Goal: Find specific page/section: Find specific page/section

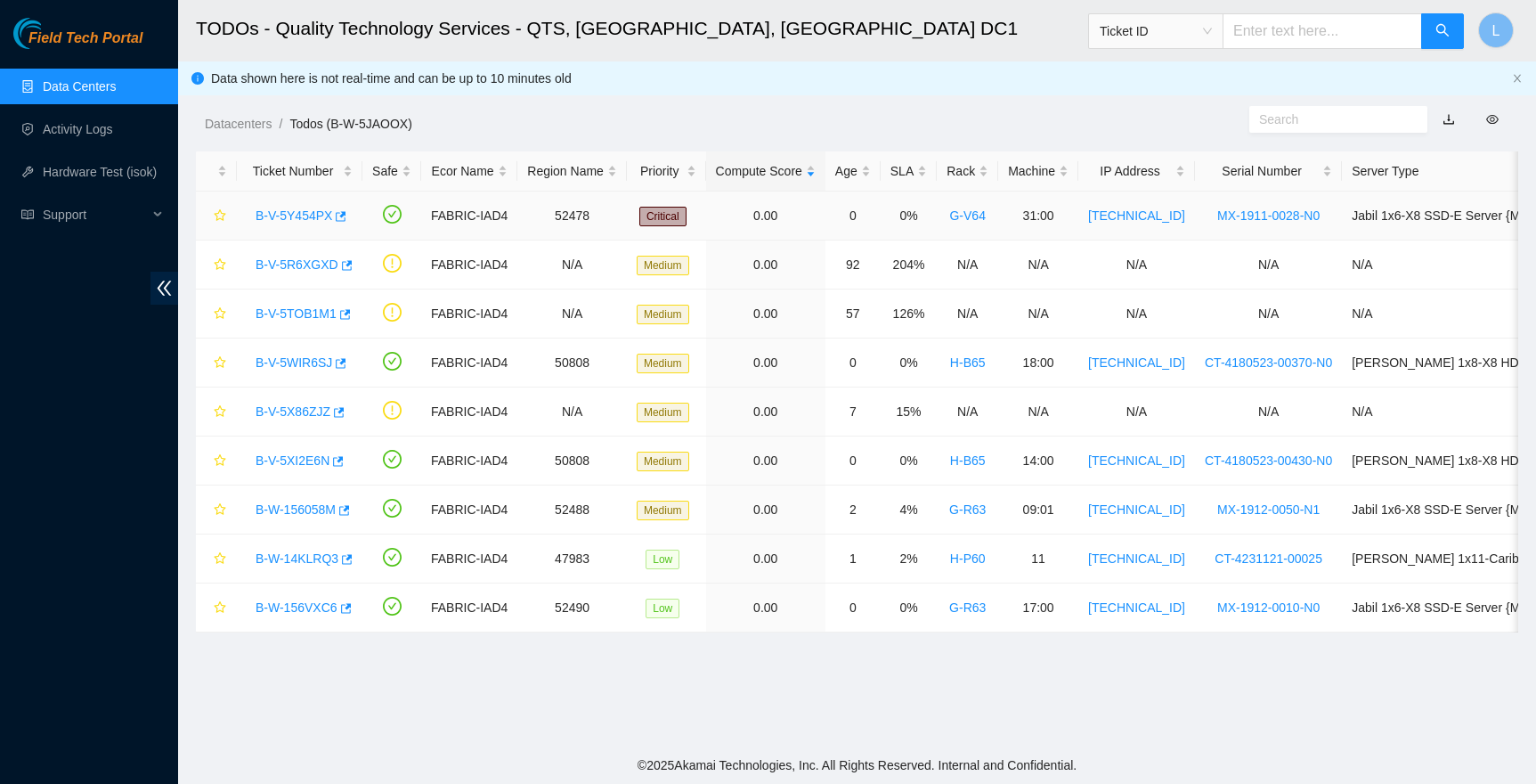
click at [294, 210] on link "B-V-5Y454PX" at bounding box center [294, 215] width 76 height 14
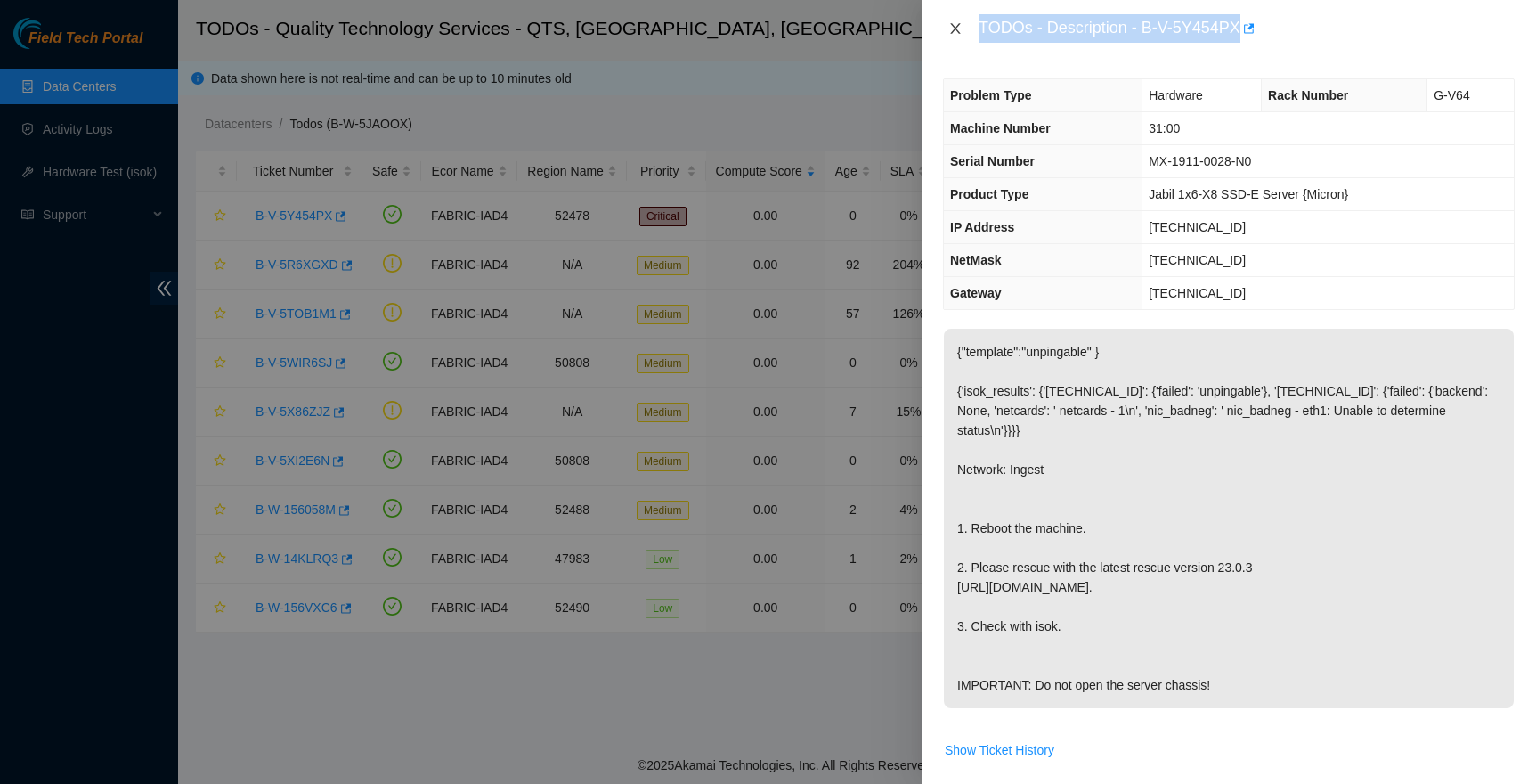
click at [960, 29] on icon "close" at bounding box center [955, 28] width 14 height 14
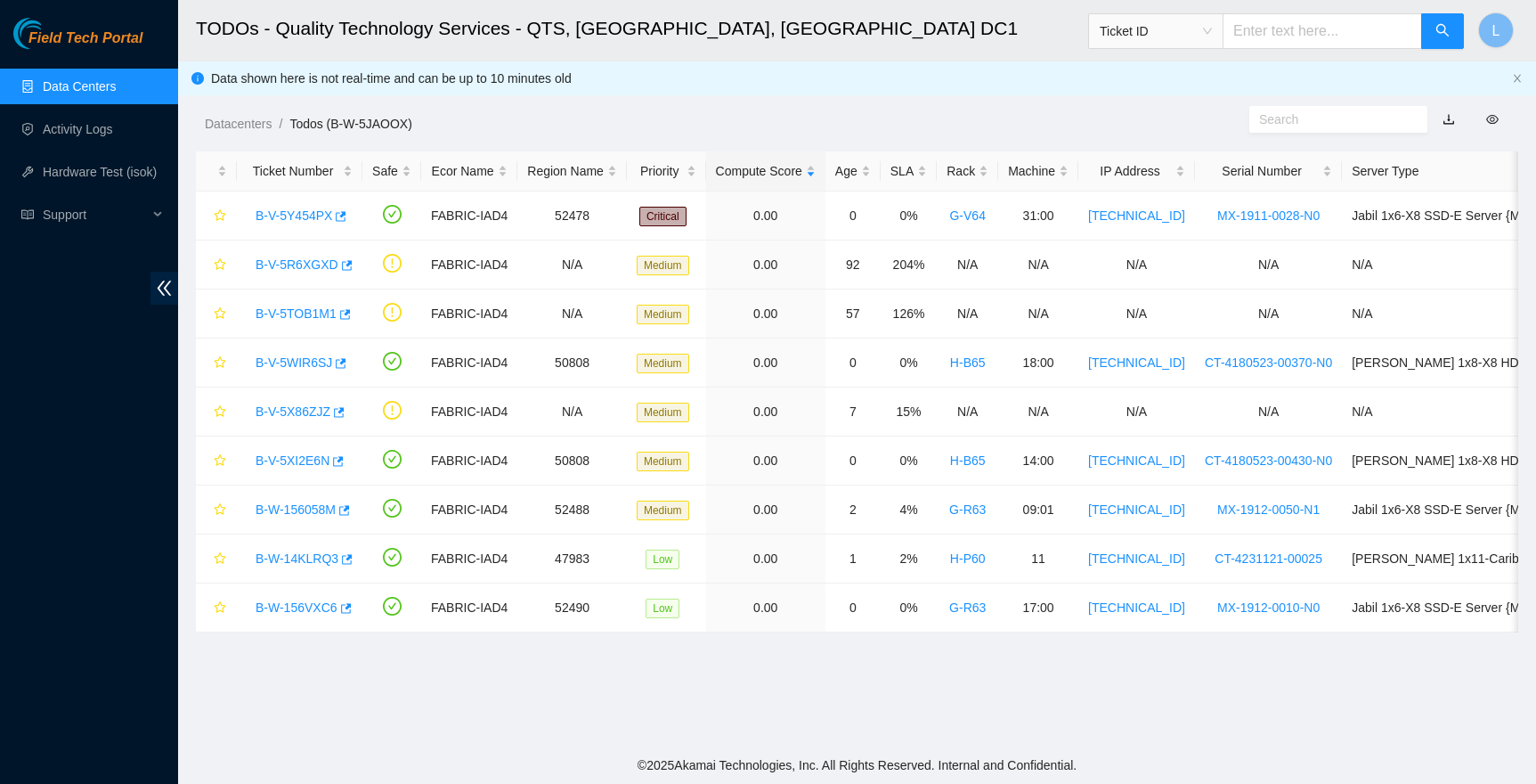
click at [71, 79] on link "Data Centers" at bounding box center [79, 86] width 73 height 14
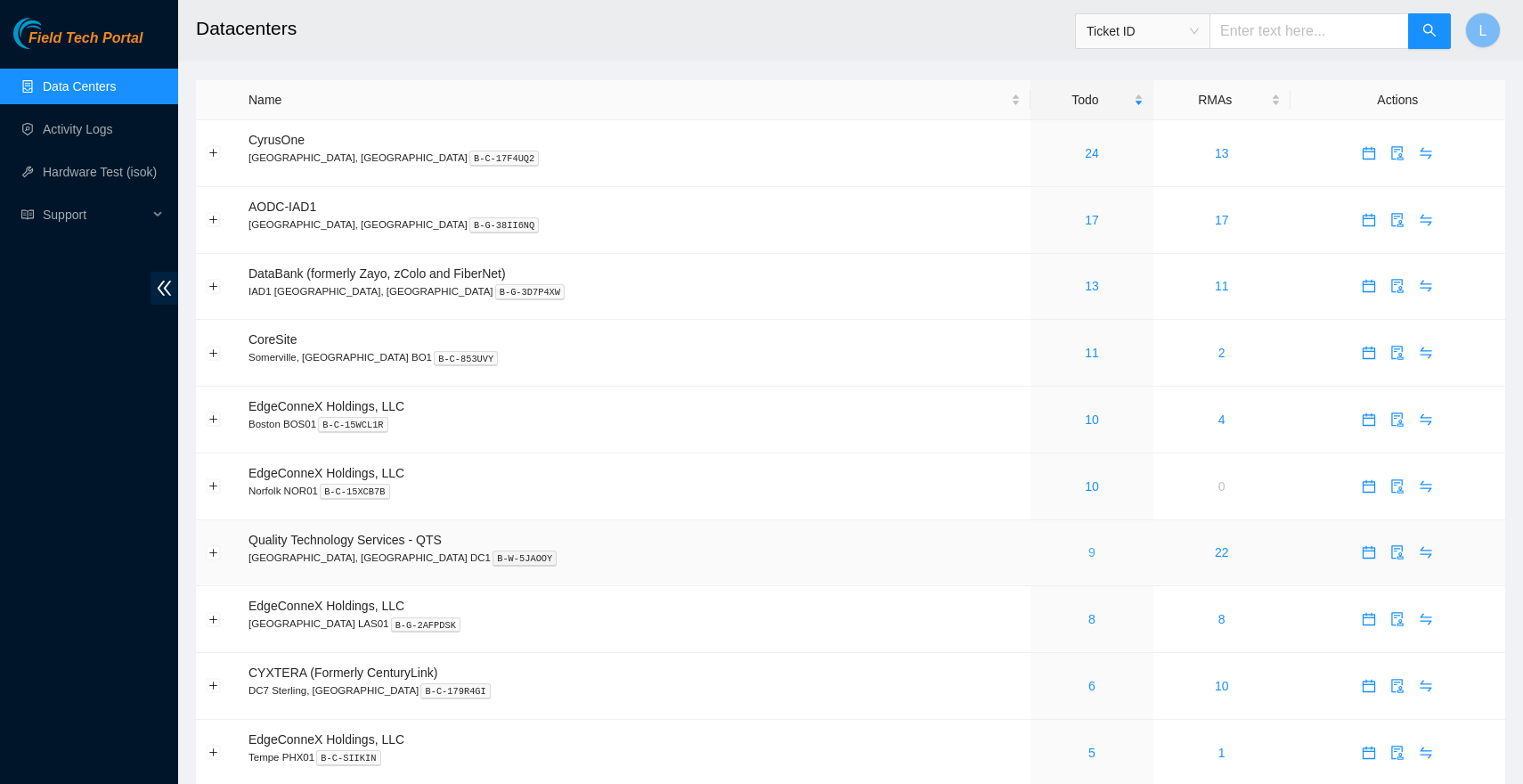
click at [1088, 548] on link "9" at bounding box center [1091, 552] width 7 height 14
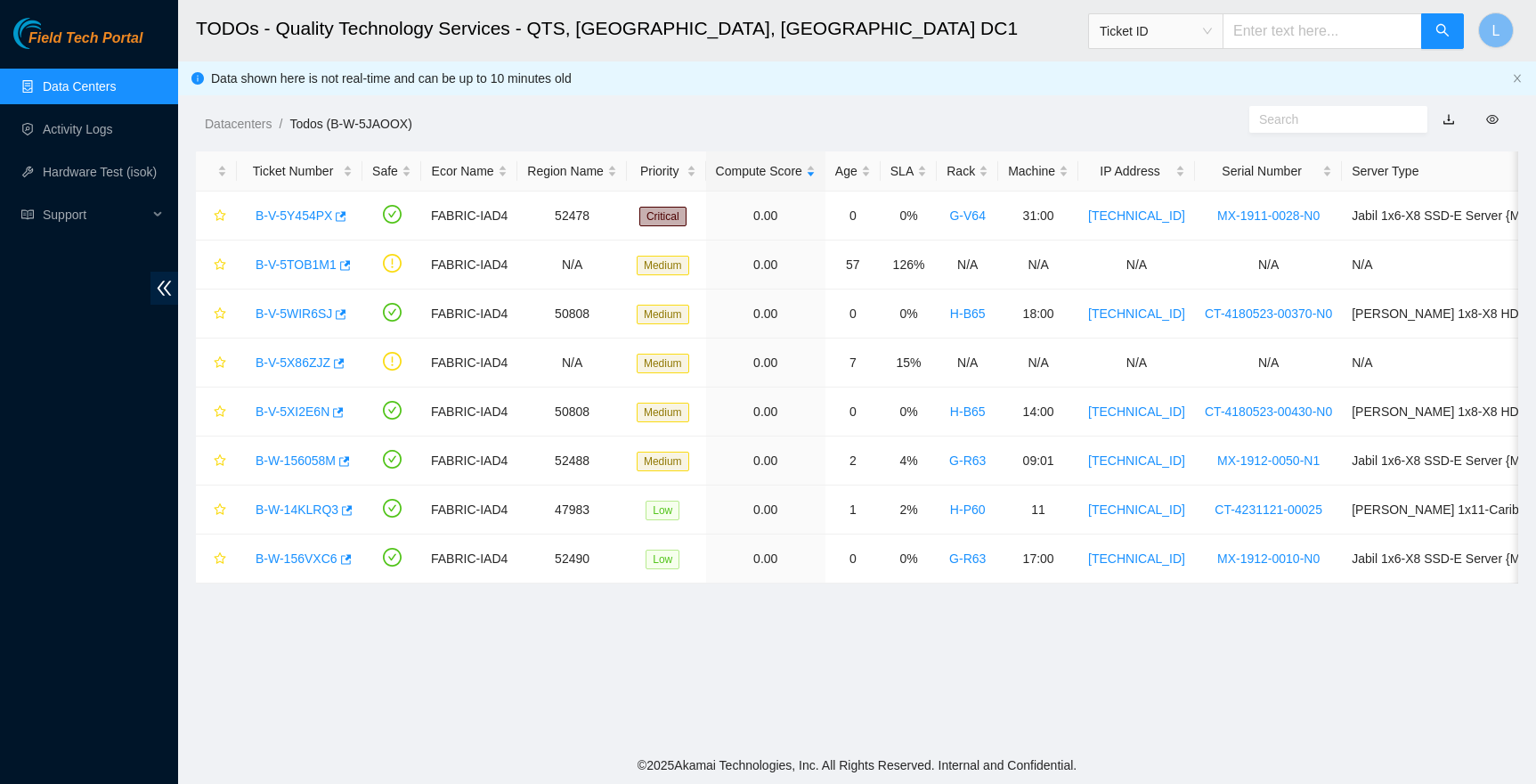
click at [116, 92] on link "Data Centers" at bounding box center [79, 86] width 73 height 14
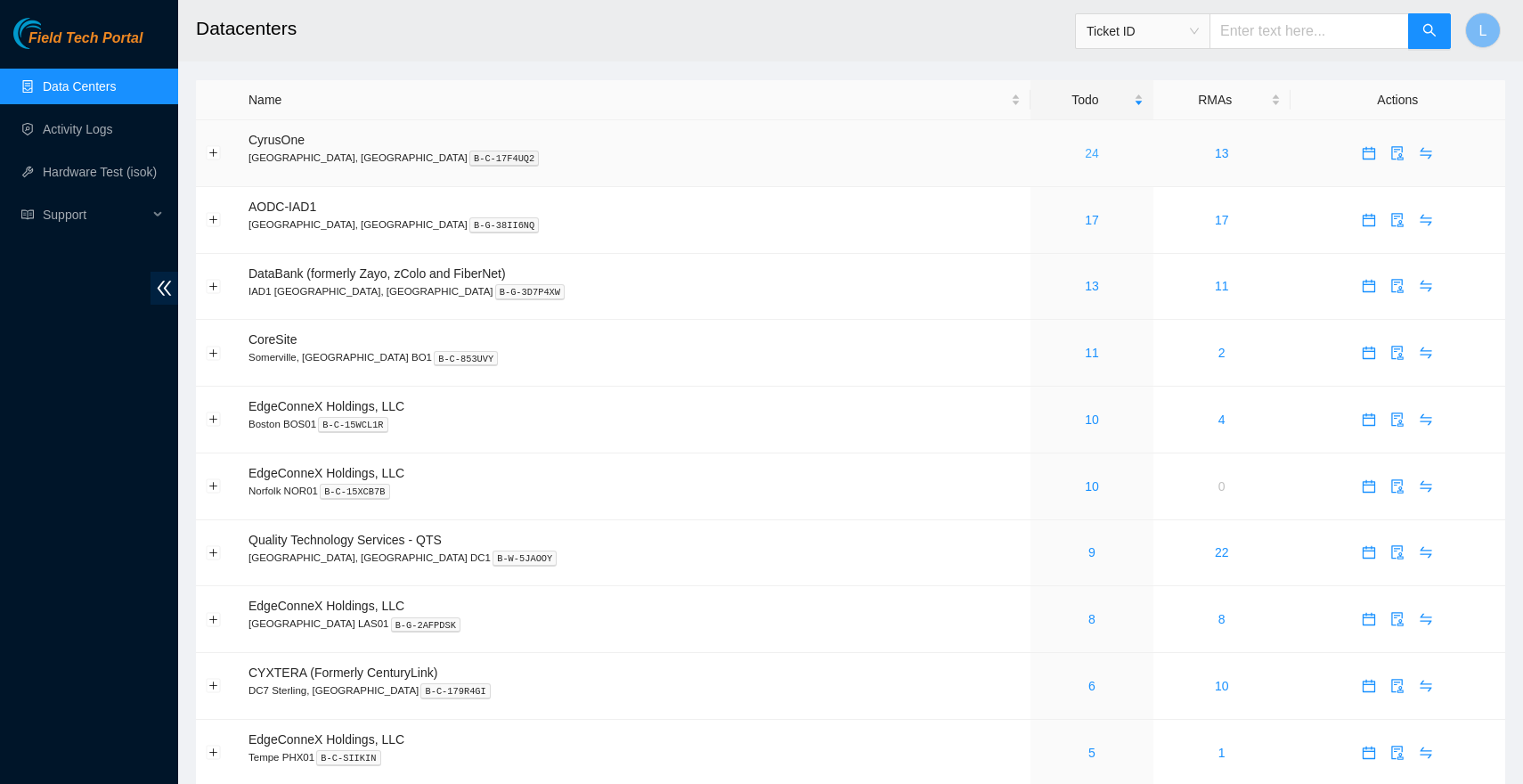
click at [1085, 152] on link "24" at bounding box center [1092, 153] width 14 height 14
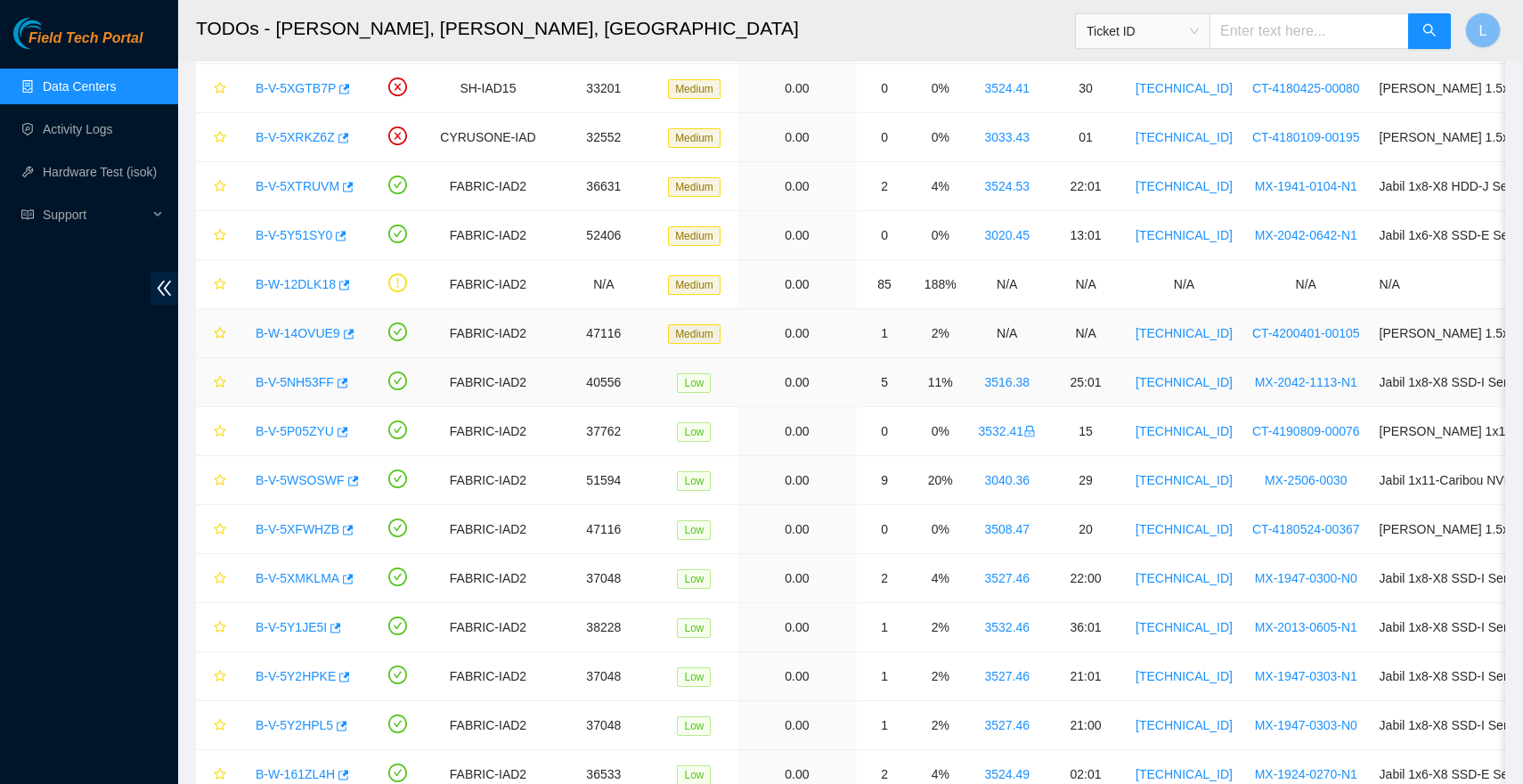
scroll to position [569, 0]
